Goal: Task Accomplishment & Management: Complete application form

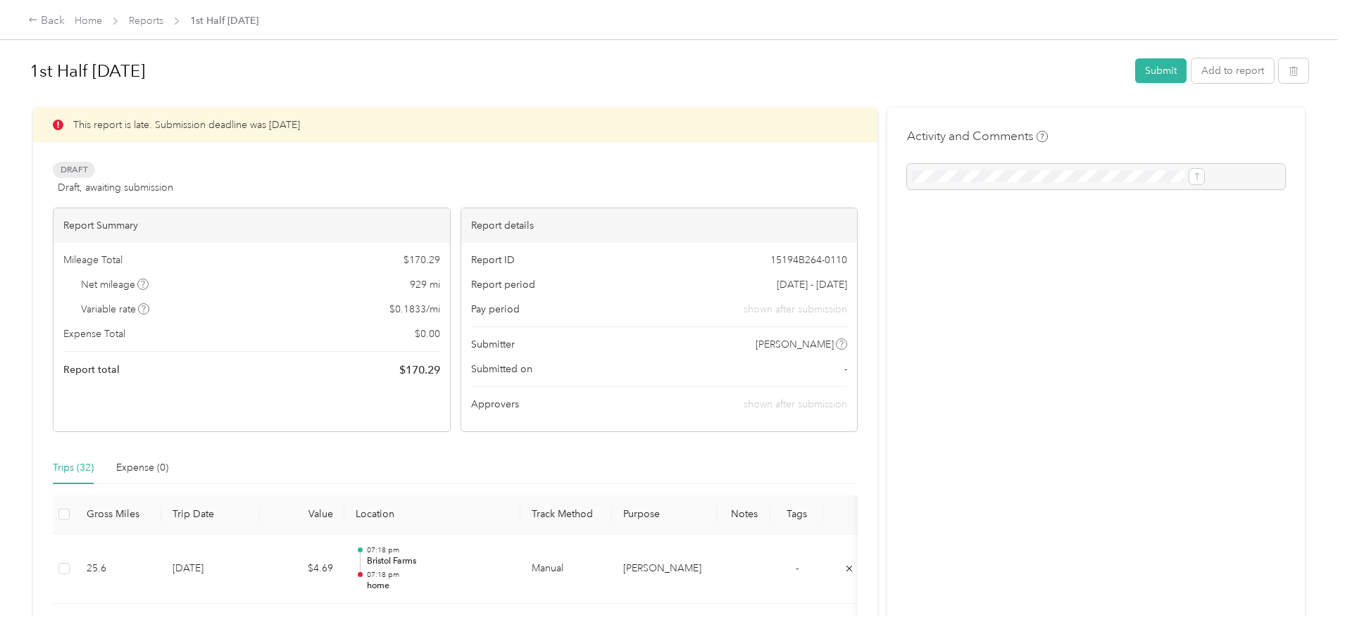
click at [932, 168] on div at bounding box center [1096, 176] width 378 height 25
click at [163, 23] on link "Reports" at bounding box center [146, 21] width 35 height 12
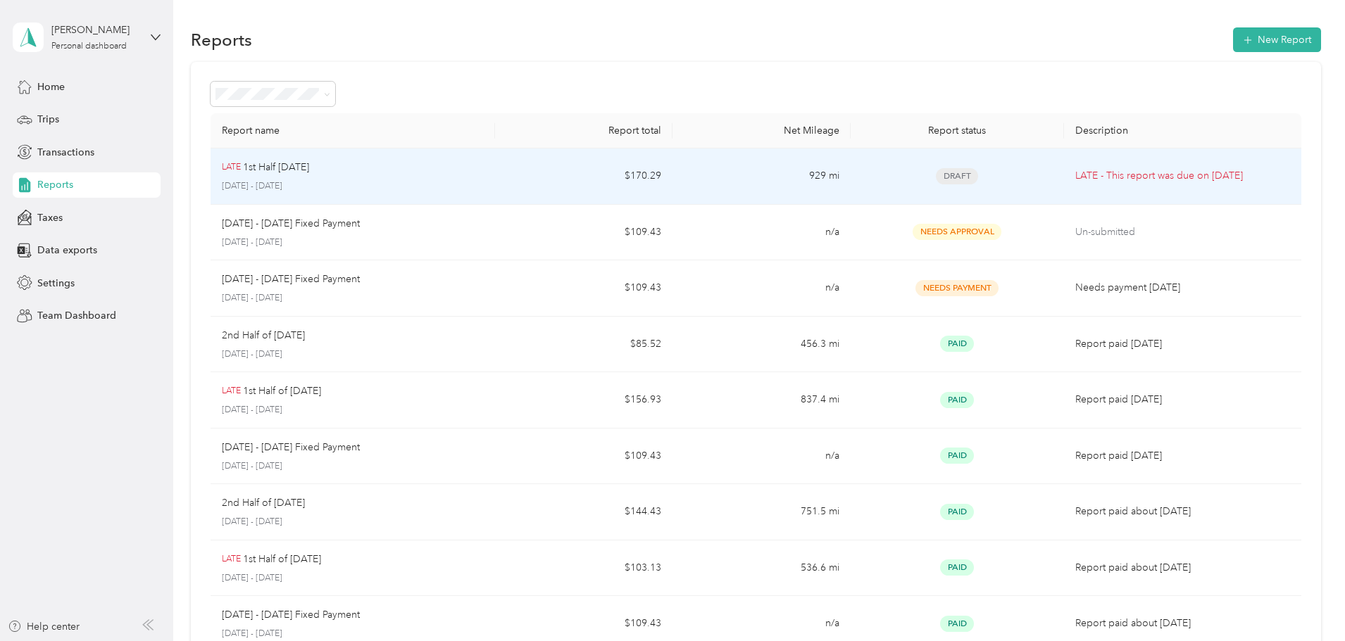
click at [484, 178] on div "LATE 1st Half Aug 2025 August 1 - 15, 2025" at bounding box center [353, 176] width 262 height 33
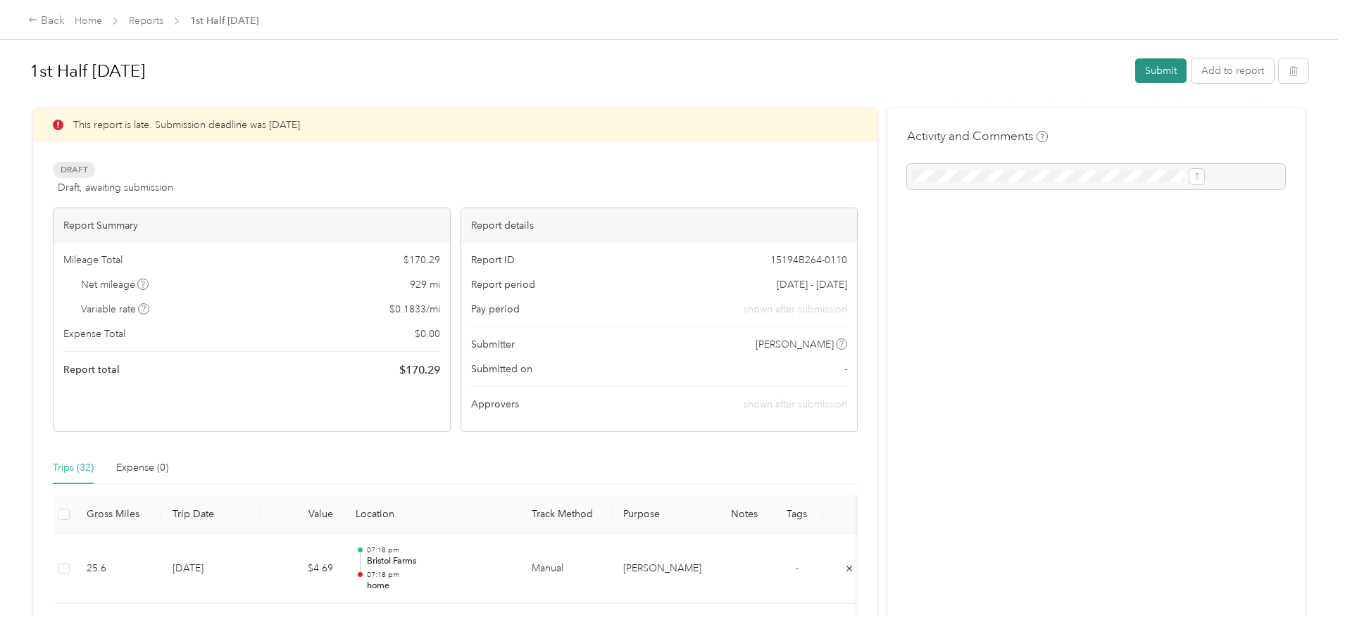
click at [1135, 74] on button "Submit" at bounding box center [1160, 70] width 51 height 25
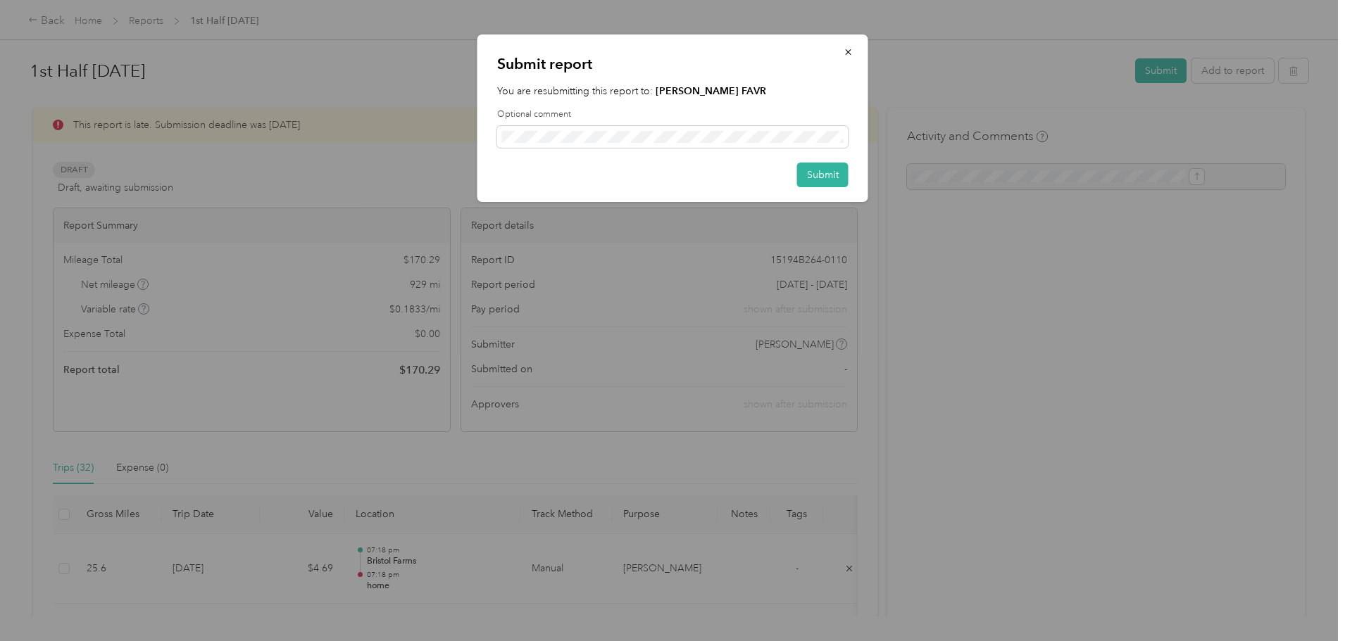
click at [789, 181] on div "Submit" at bounding box center [672, 175] width 351 height 25
click at [800, 179] on button "Submit" at bounding box center [822, 175] width 51 height 25
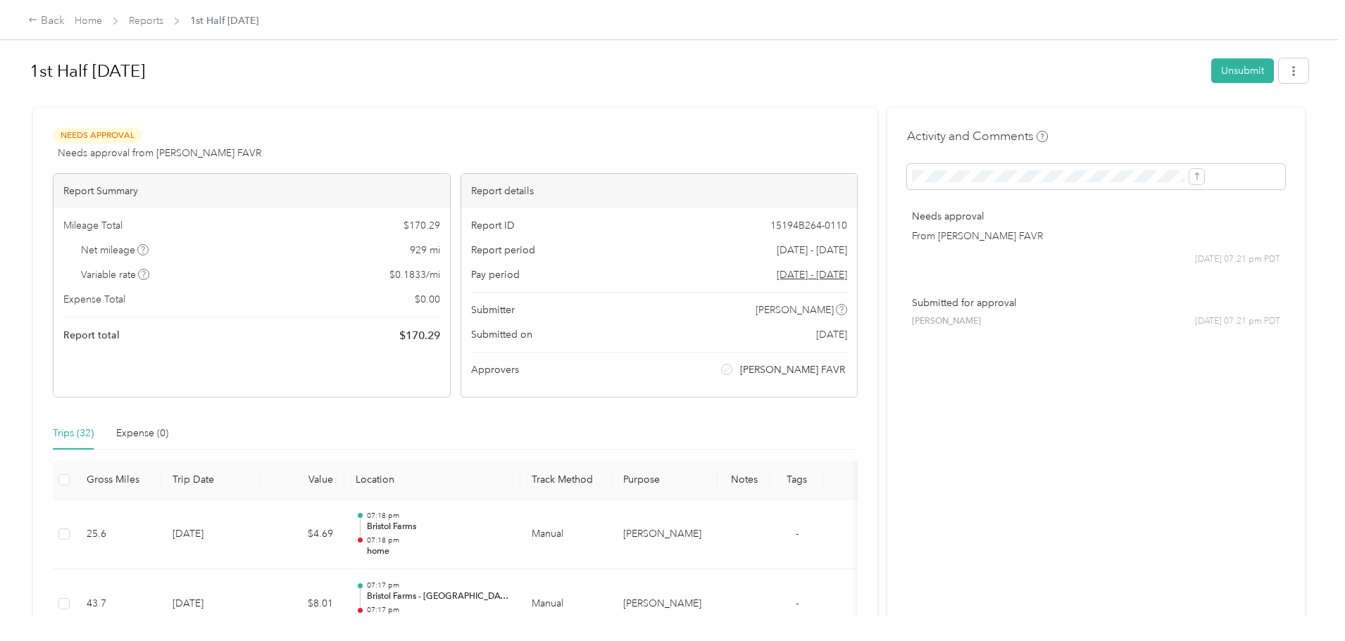
click at [249, 30] on div "Back Home Reports 1st Half Aug 2025" at bounding box center [672, 19] width 1345 height 39
click at [163, 20] on link "Reports" at bounding box center [146, 21] width 35 height 12
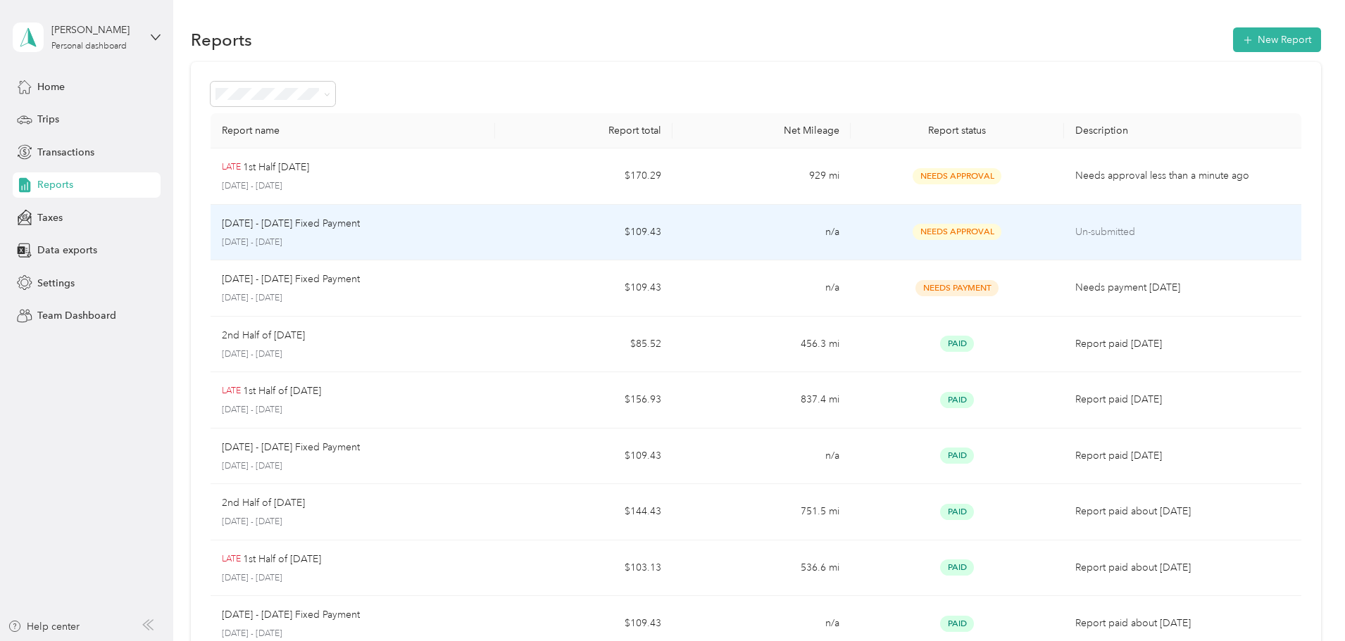
click at [983, 243] on td "Needs Approval" at bounding box center [957, 233] width 213 height 56
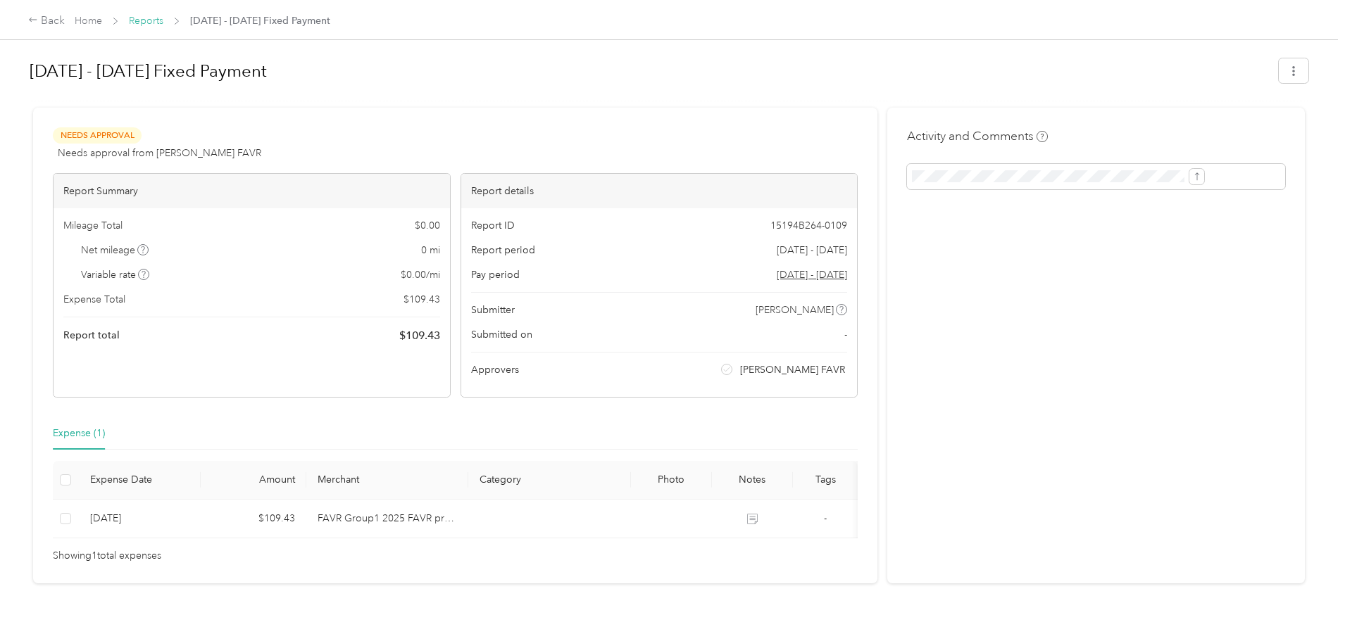
click at [163, 15] on link "Reports" at bounding box center [146, 21] width 35 height 12
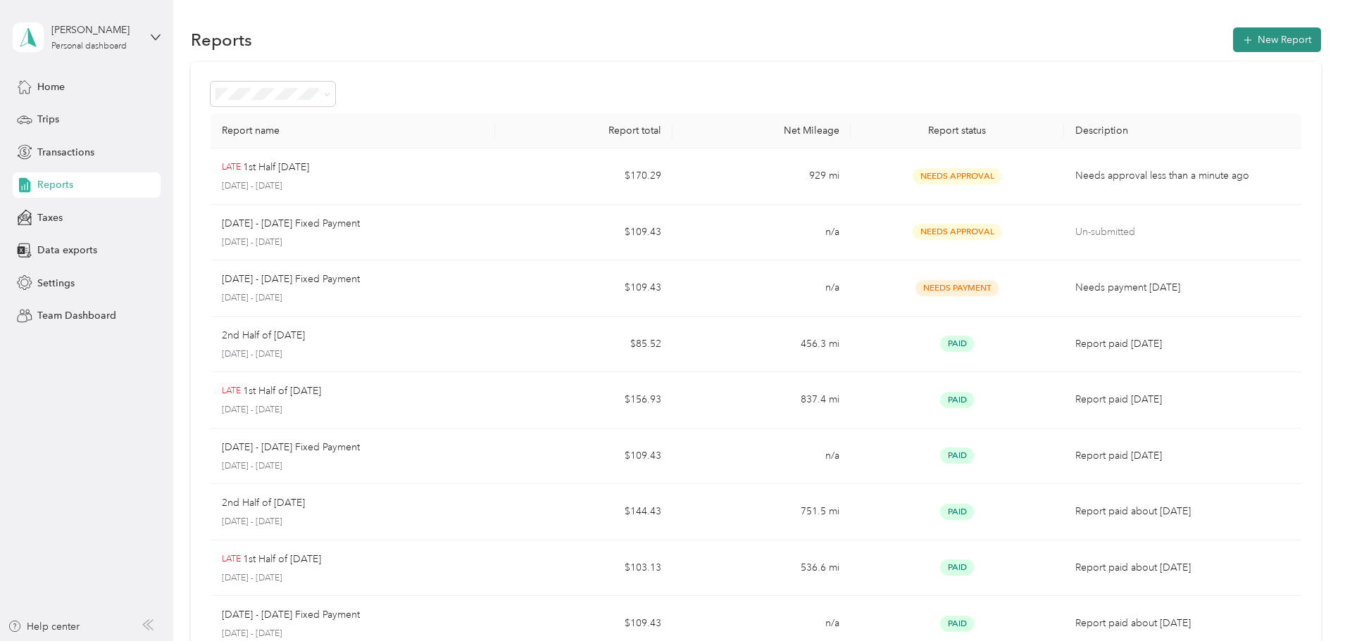
click at [1233, 39] on button "New Report" at bounding box center [1277, 39] width 88 height 25
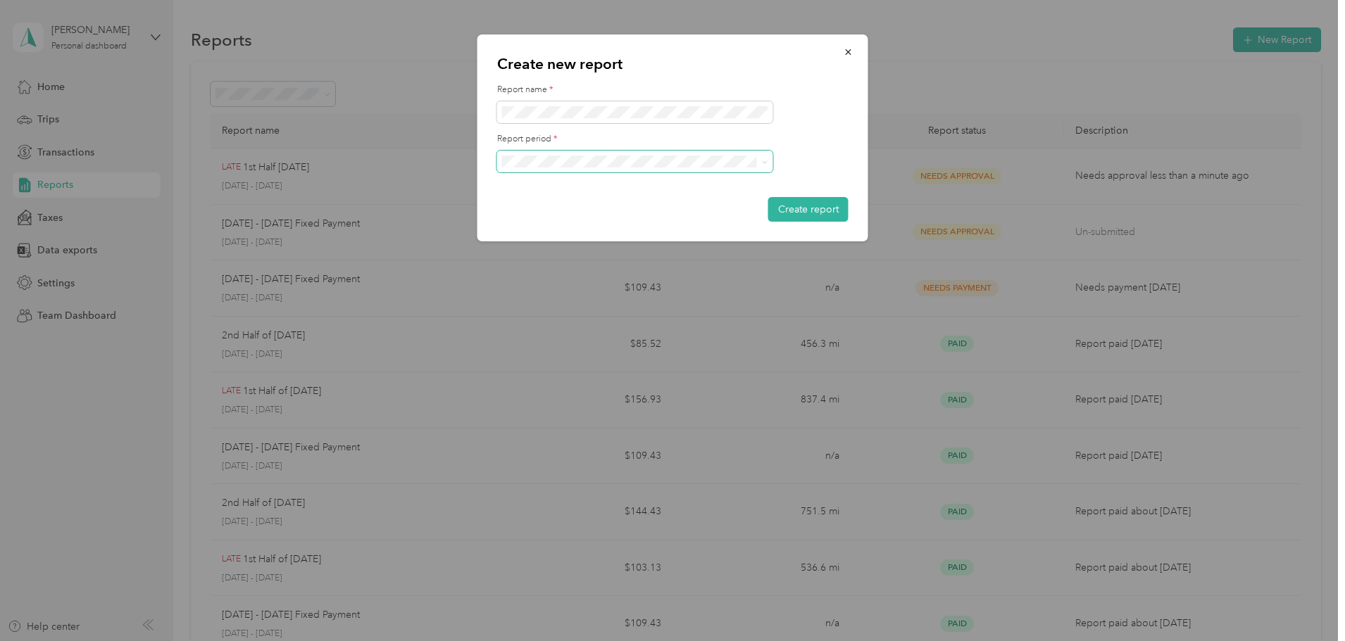
click at [662, 168] on span at bounding box center [635, 162] width 276 height 23
click at [651, 214] on div "Aug 16 - 31, 2025" at bounding box center [635, 210] width 256 height 15
click at [775, 196] on form "Report name * Report period * Create report" at bounding box center [672, 153] width 351 height 138
click at [777, 203] on button "Create report" at bounding box center [808, 209] width 80 height 25
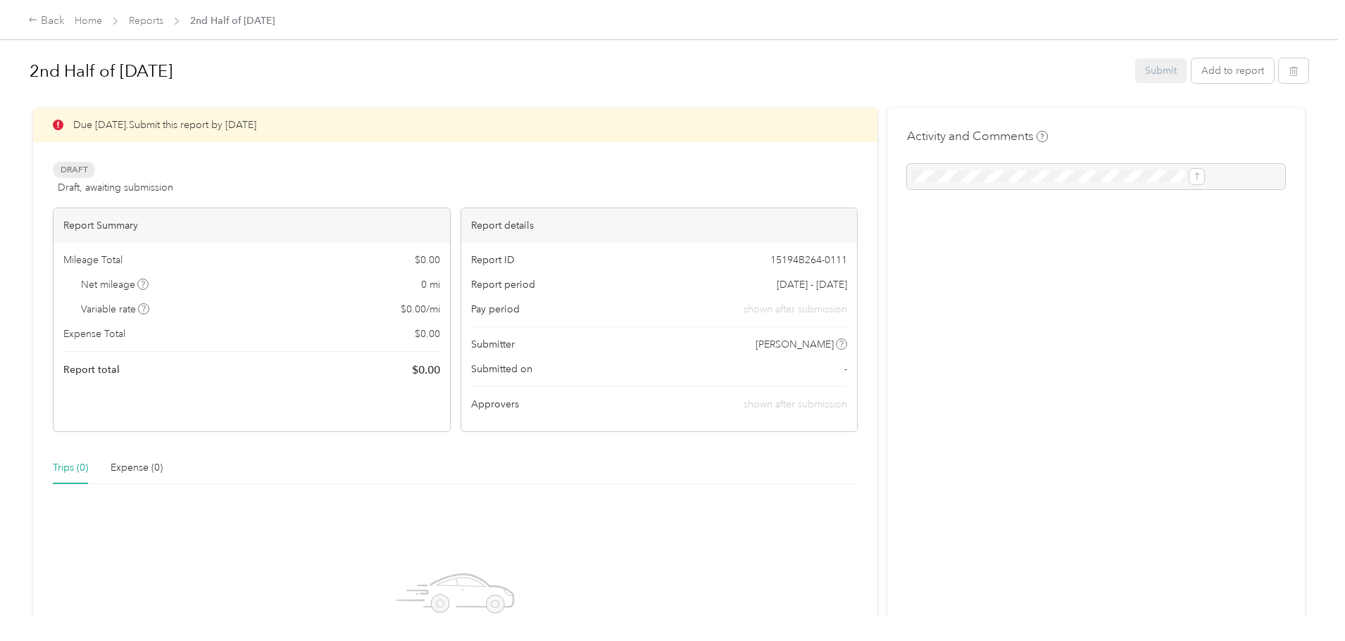
drag, startPoint x: 785, startPoint y: 203, endPoint x: 782, endPoint y: 178, distance: 25.6
click at [782, 178] on div "Draft Draft, awaiting submission View activity & comments" at bounding box center [455, 179] width 805 height 34
click at [265, 32] on div "Back Home Reports 2nd Half of Aug 2025" at bounding box center [672, 19] width 1345 height 39
click at [163, 20] on link "Reports" at bounding box center [146, 21] width 35 height 12
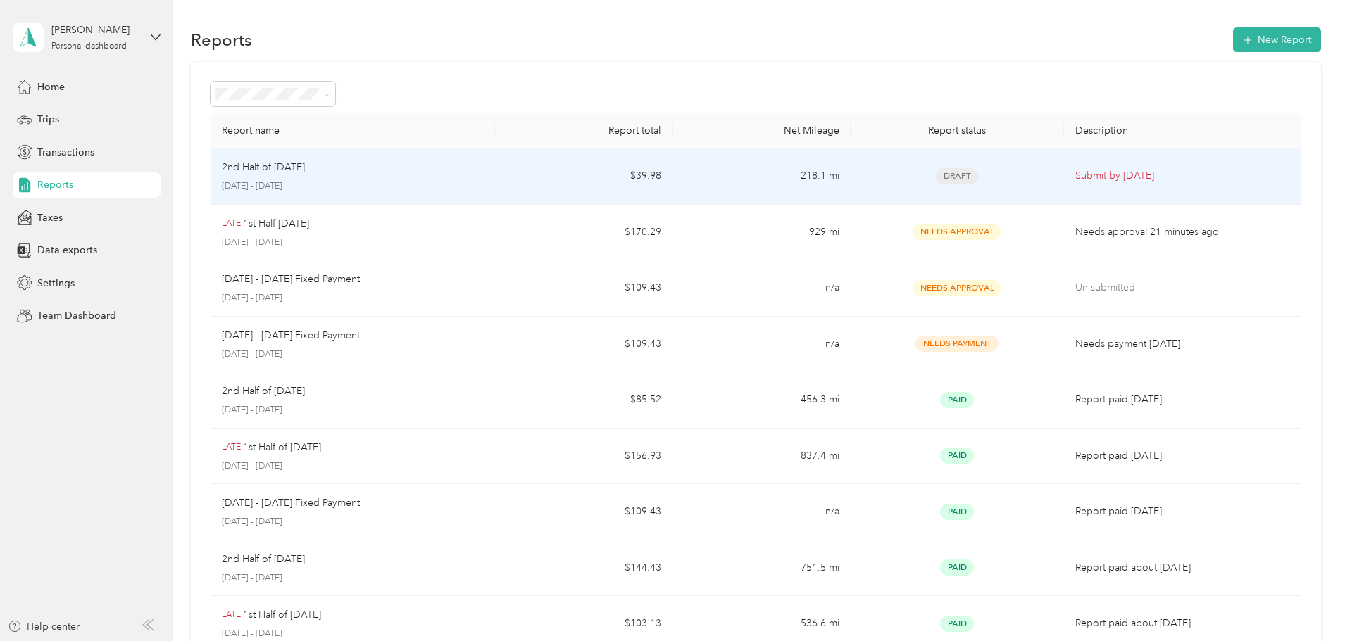
click at [640, 170] on td "$39.98" at bounding box center [583, 177] width 177 height 56
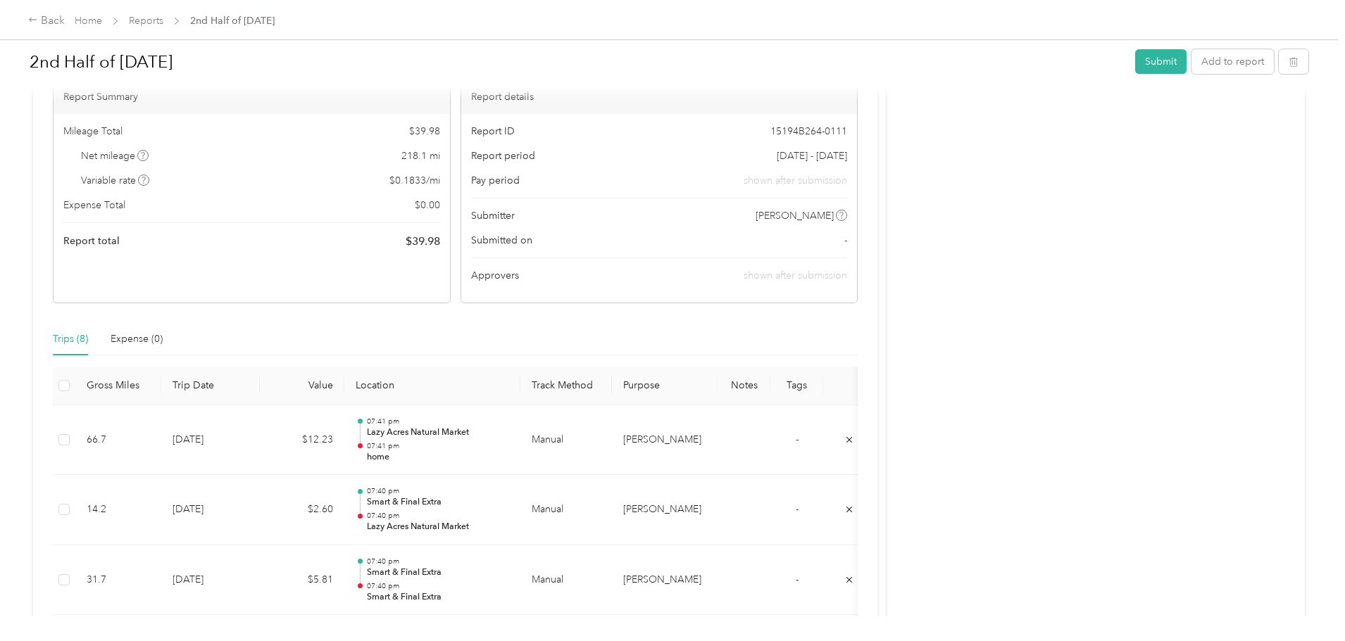
scroll to position [141, 0]
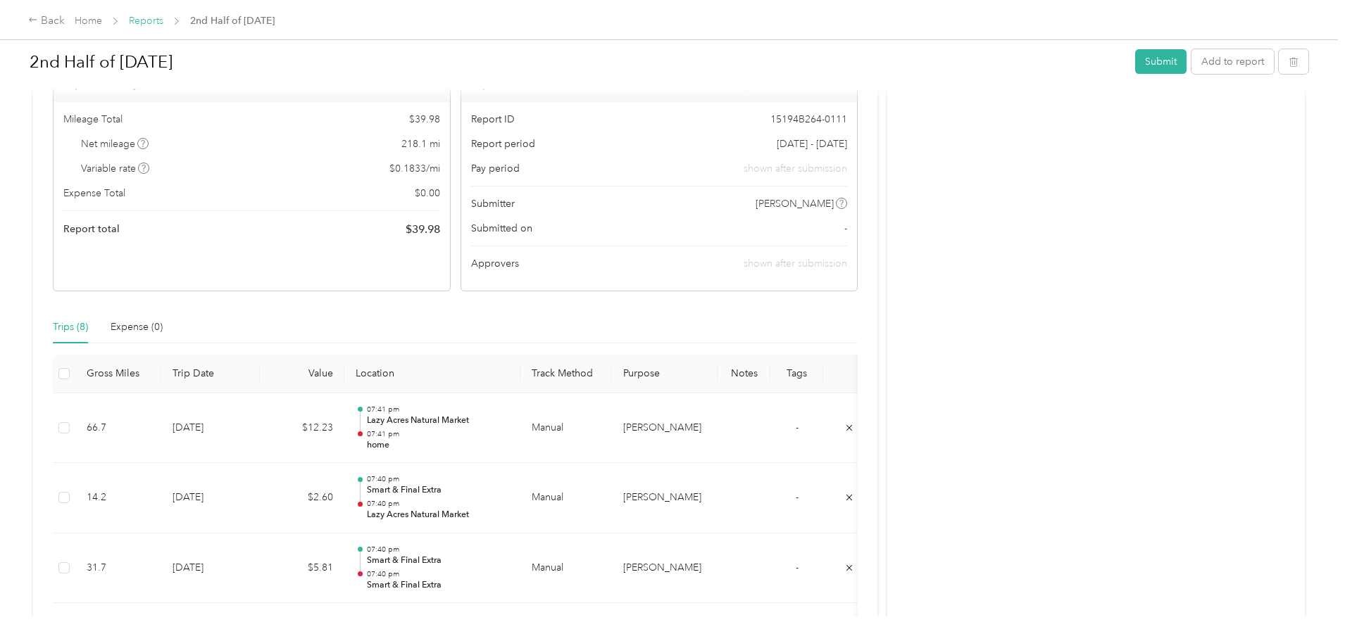
click at [163, 17] on link "Reports" at bounding box center [146, 21] width 35 height 12
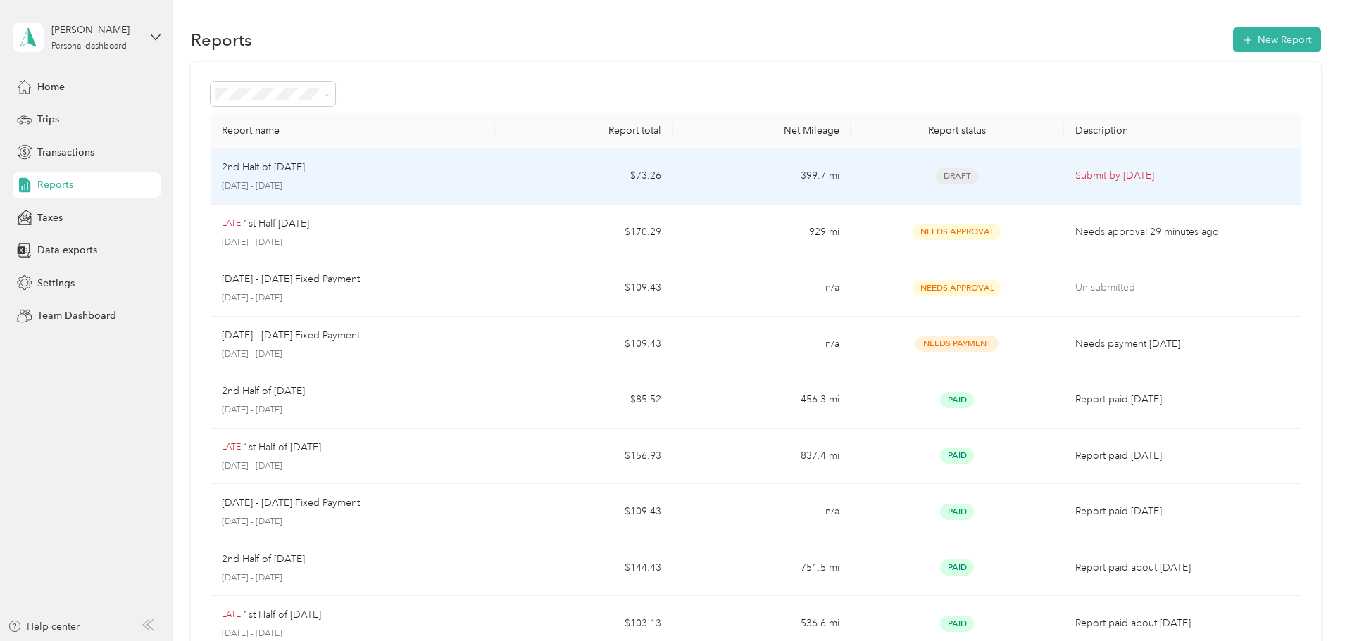
click at [484, 184] on p "[DATE] - [DATE]" at bounding box center [353, 186] width 262 height 13
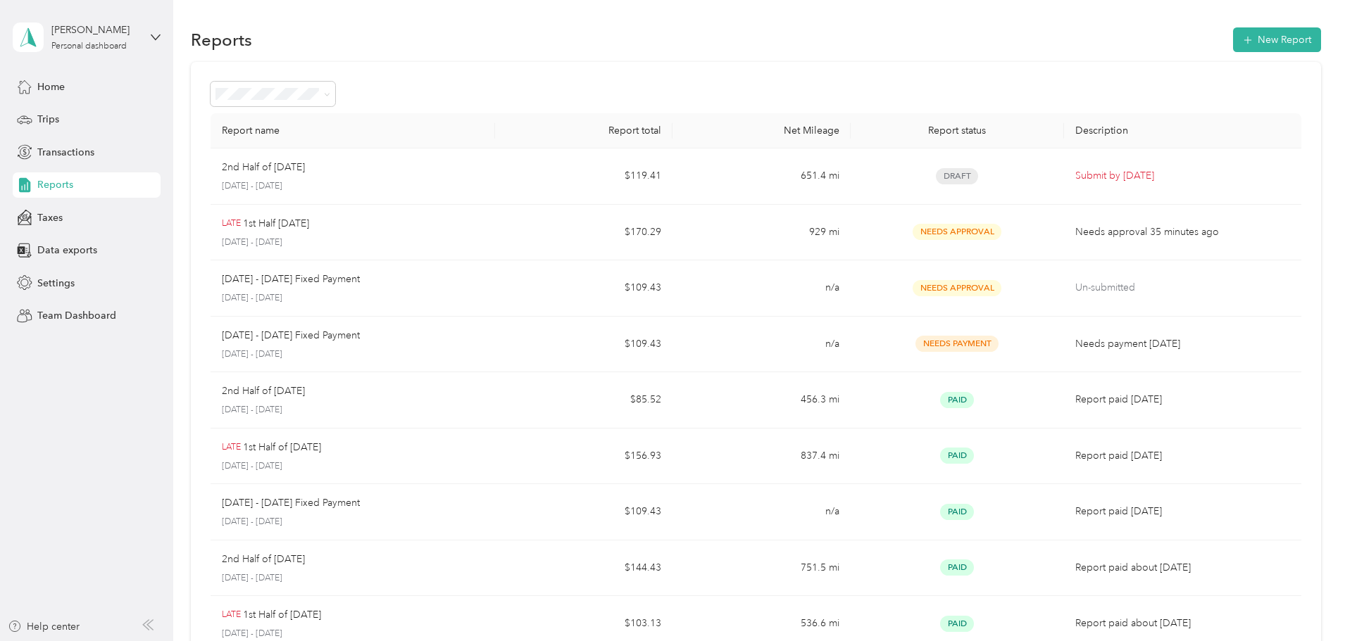
click at [699, 42] on div "Reports New Report" at bounding box center [756, 40] width 1130 height 30
